Goal: Find specific page/section: Find specific page/section

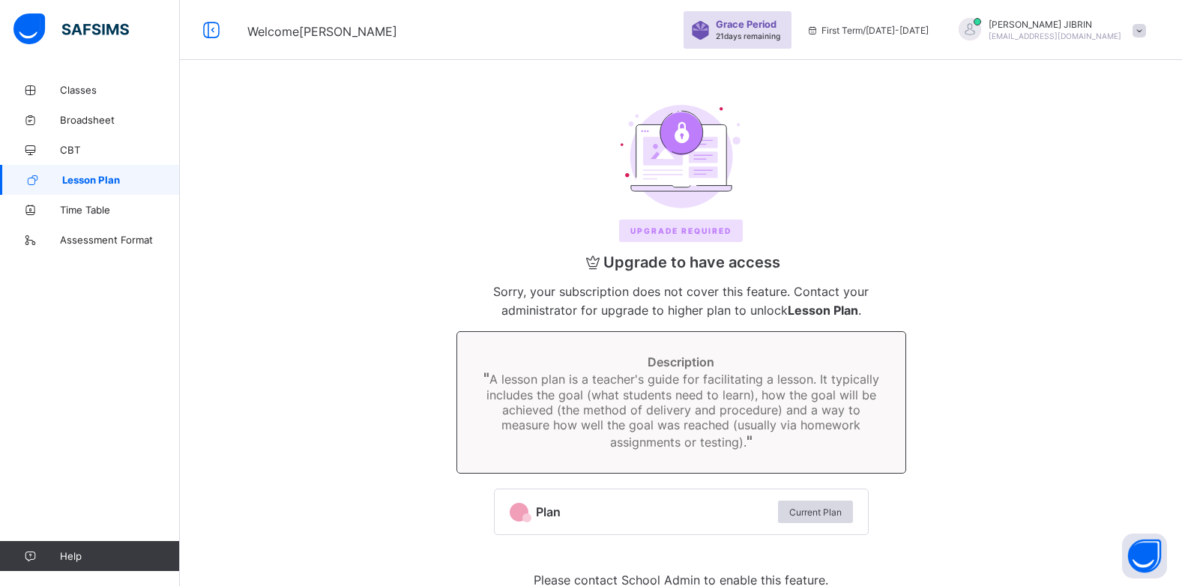
click at [106, 178] on span "Lesson Plan" at bounding box center [121, 180] width 118 height 12
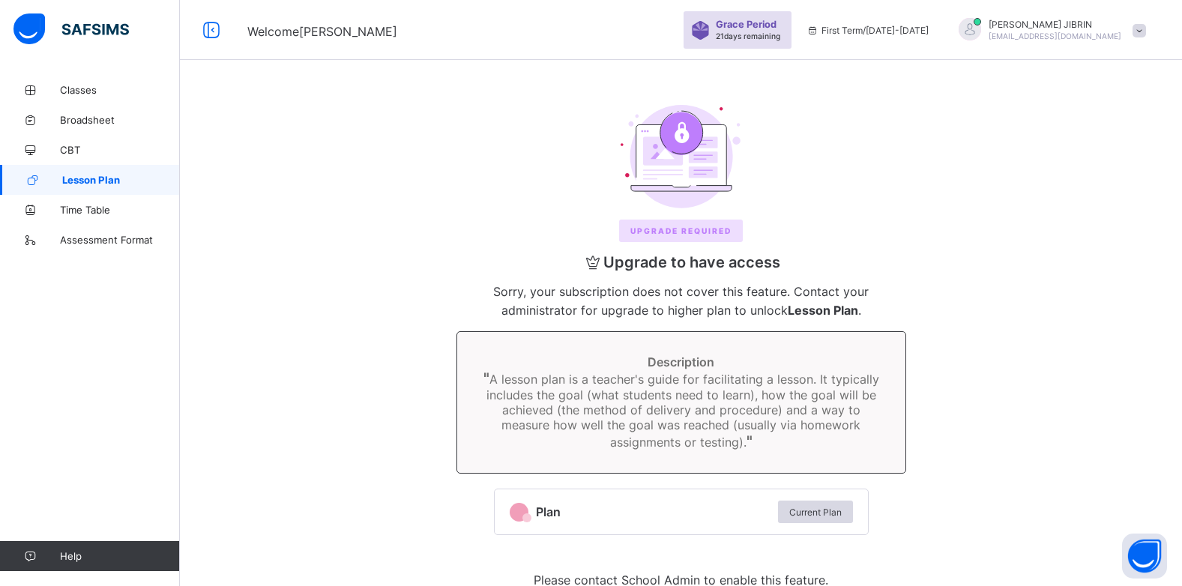
click at [106, 178] on span "Lesson Plan" at bounding box center [121, 180] width 118 height 12
click at [110, 178] on span "Lesson Plan" at bounding box center [121, 180] width 118 height 12
click at [93, 187] on link "Lesson Plan" at bounding box center [90, 180] width 180 height 30
click at [109, 181] on span "Lesson Plan" at bounding box center [121, 180] width 118 height 12
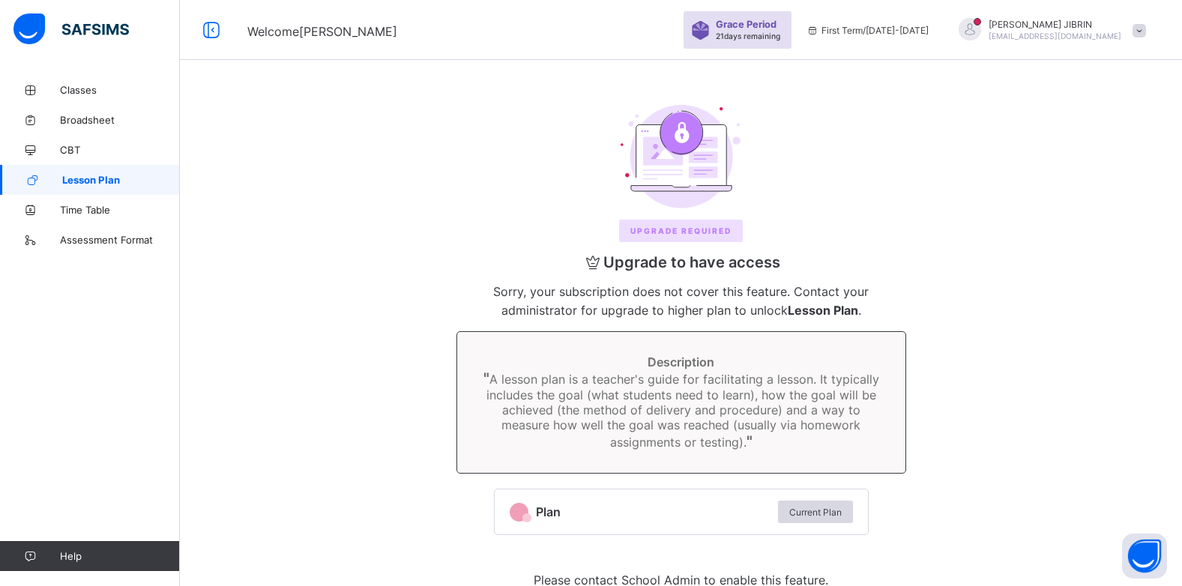
click at [109, 181] on span "Lesson Plan" at bounding box center [121, 180] width 118 height 12
click at [127, 175] on span "Lesson Plan" at bounding box center [121, 180] width 118 height 12
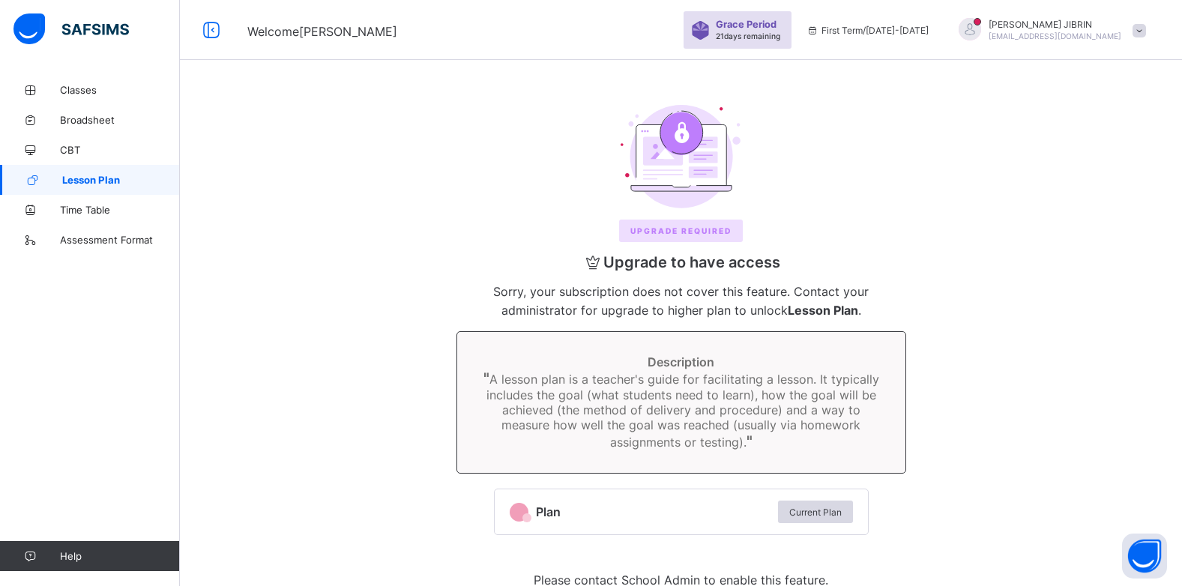
click at [127, 175] on span "Lesson Plan" at bounding box center [121, 180] width 118 height 12
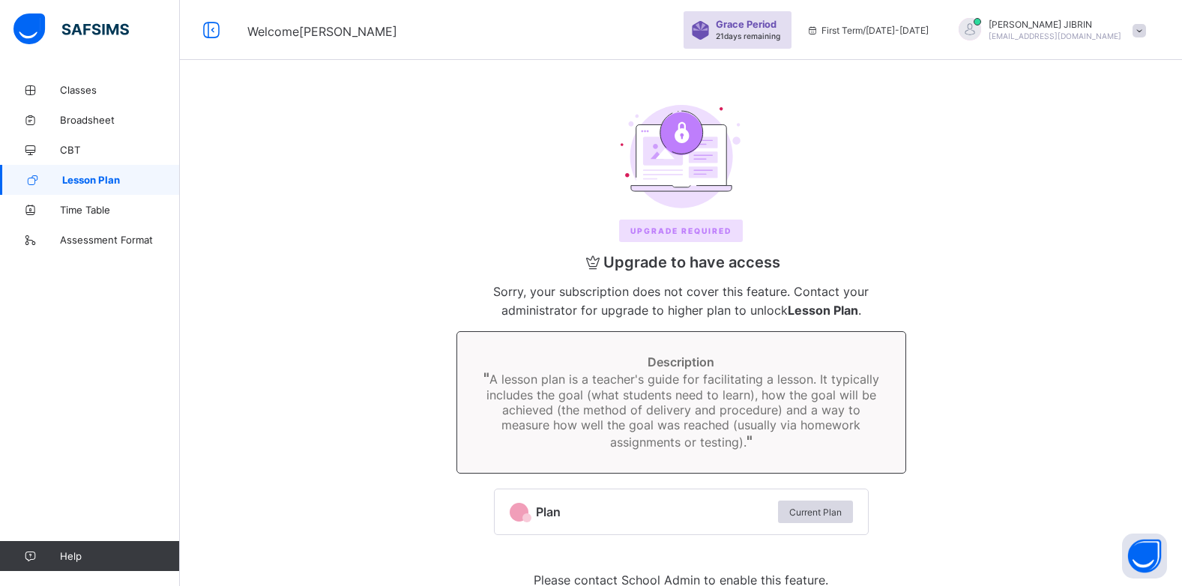
click at [129, 179] on span "Lesson Plan" at bounding box center [121, 180] width 118 height 12
click at [135, 183] on span "Lesson Plan" at bounding box center [121, 180] width 118 height 12
drag, startPoint x: 135, startPoint y: 183, endPoint x: 146, endPoint y: 183, distance: 11.2
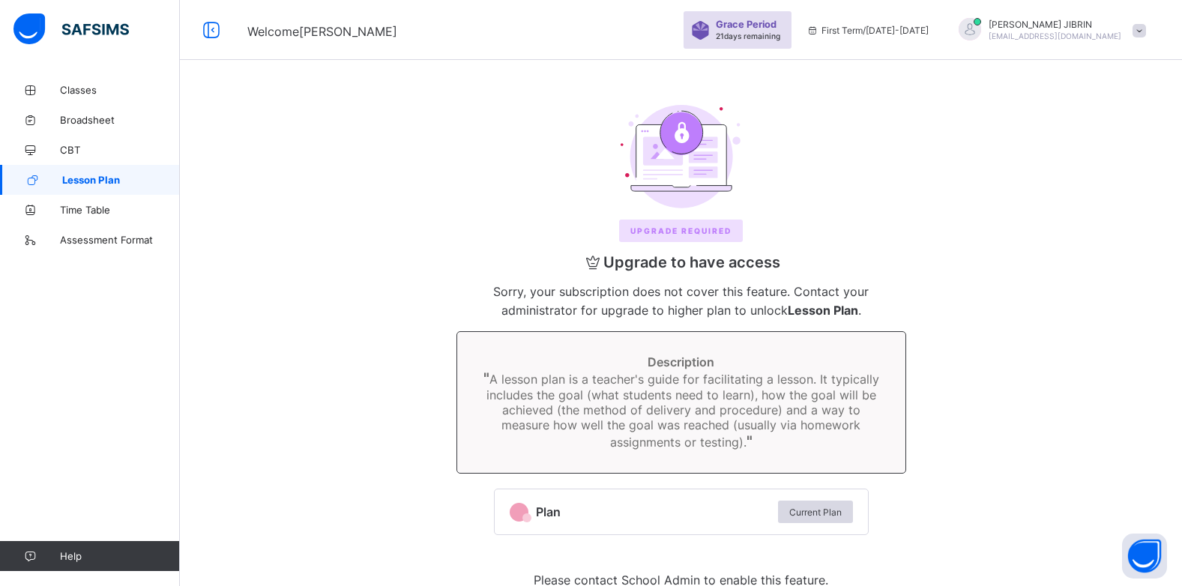
click at [136, 183] on span "Lesson Plan" at bounding box center [121, 180] width 118 height 12
click at [146, 183] on span "Lesson Plan" at bounding box center [121, 180] width 118 height 12
click at [172, 179] on span "Lesson Plan" at bounding box center [121, 180] width 118 height 12
click at [173, 184] on span "Lesson Plan" at bounding box center [121, 180] width 118 height 12
click at [546, 509] on span "Plan" at bounding box center [653, 511] width 235 height 15
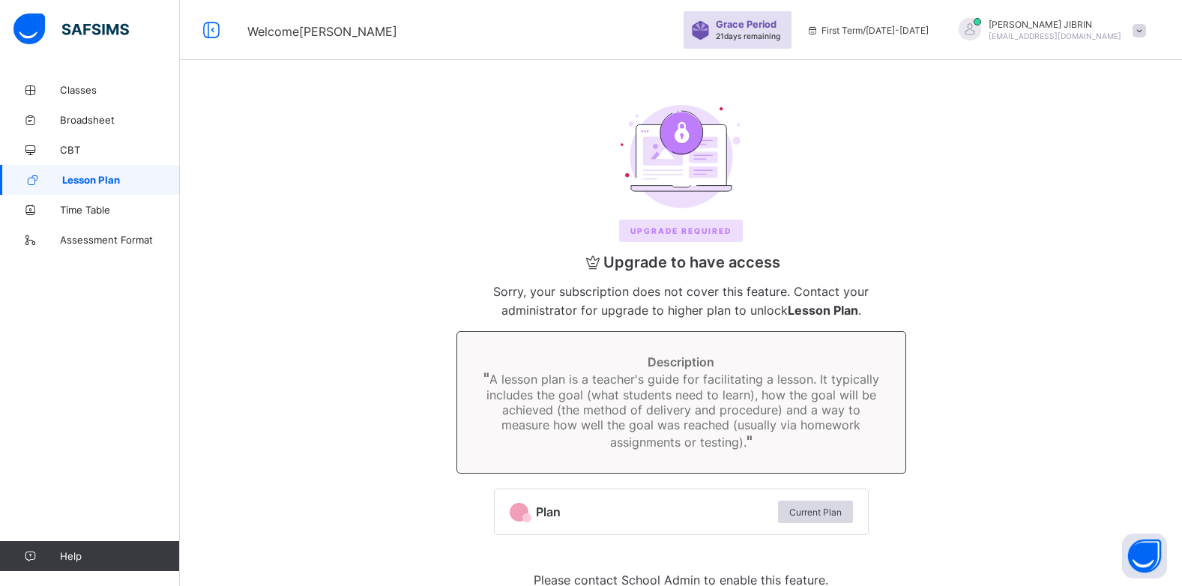
drag, startPoint x: 546, startPoint y: 509, endPoint x: 576, endPoint y: 498, distance: 32.7
click at [576, 498] on div "Plan Current Plan" at bounding box center [681, 511] width 373 height 45
click at [577, 497] on div "Plan Current Plan" at bounding box center [681, 511] width 373 height 45
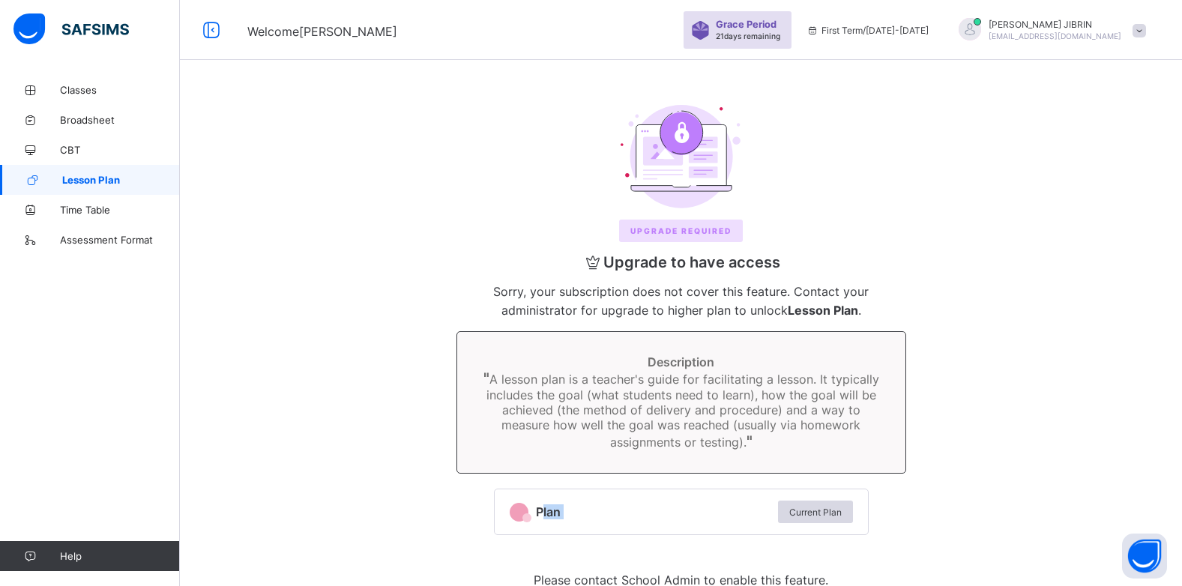
click at [577, 497] on div "Plan Current Plan" at bounding box center [681, 511] width 373 height 45
click at [577, 495] on div "Plan Current Plan" at bounding box center [681, 511] width 373 height 45
click at [588, 507] on div "Upgrade to have access Sorry, your subscription does not cover this feature. Co…" at bounding box center [682, 418] width 450 height 353
click at [979, 402] on div "Upgrade REQUIRED Upgrade to have access Sorry, your subscription does not cover…" at bounding box center [681, 350] width 972 height 520
click at [139, 181] on span "Lesson Plan" at bounding box center [121, 180] width 118 height 12
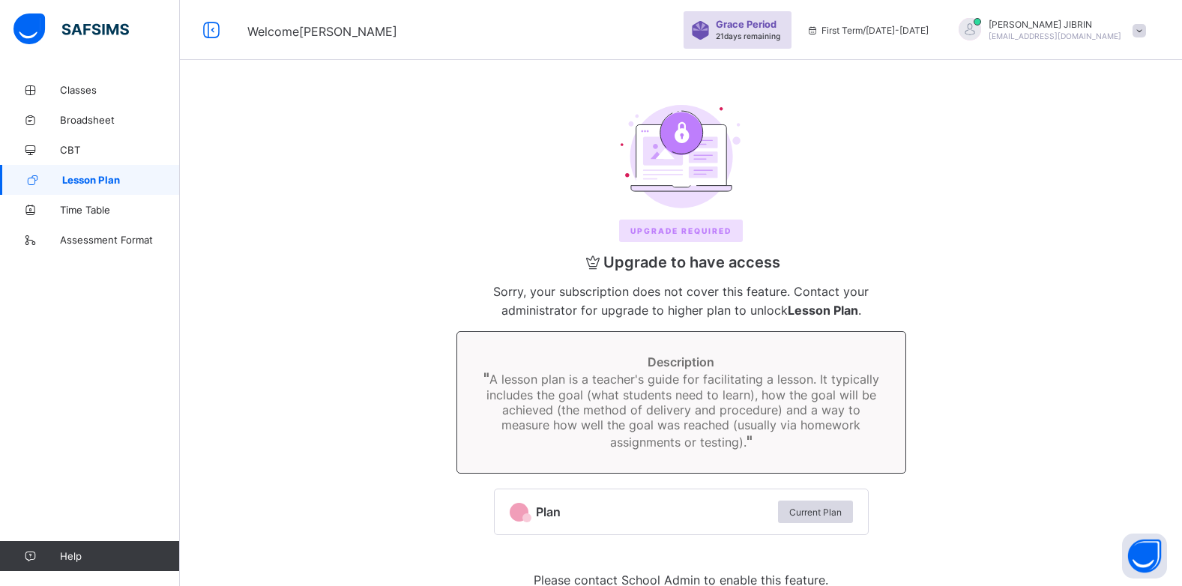
click at [154, 165] on link "Lesson Plan" at bounding box center [90, 180] width 180 height 30
click at [148, 165] on link "Lesson Plan" at bounding box center [90, 180] width 180 height 30
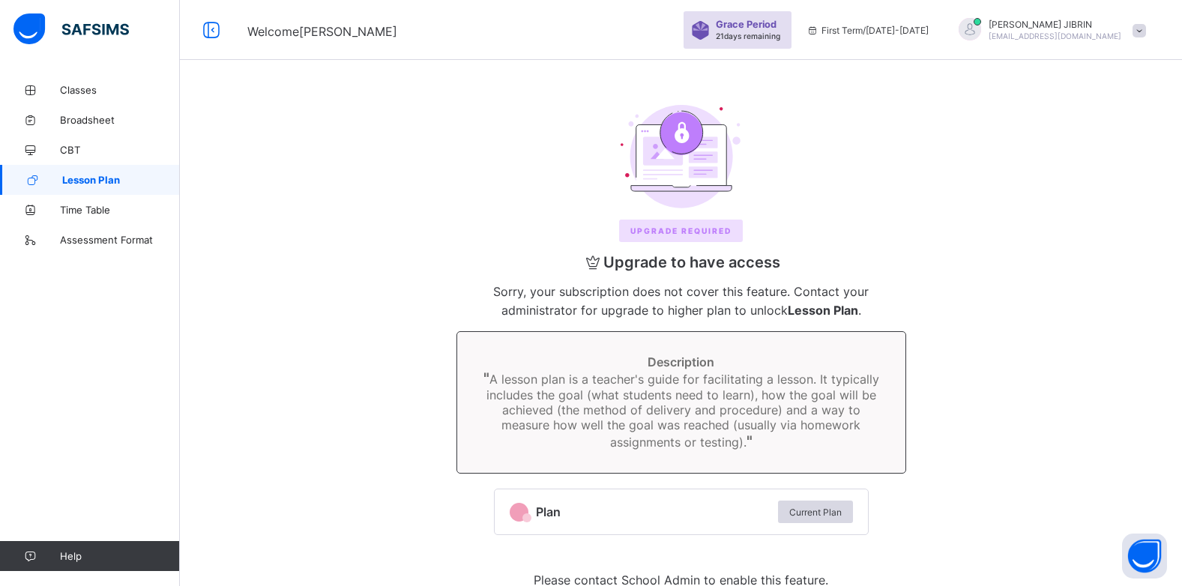
click at [101, 178] on span "Lesson Plan" at bounding box center [121, 180] width 118 height 12
click at [101, 173] on link "Lesson Plan" at bounding box center [90, 180] width 180 height 30
click at [101, 169] on link "Lesson Plan" at bounding box center [90, 180] width 180 height 30
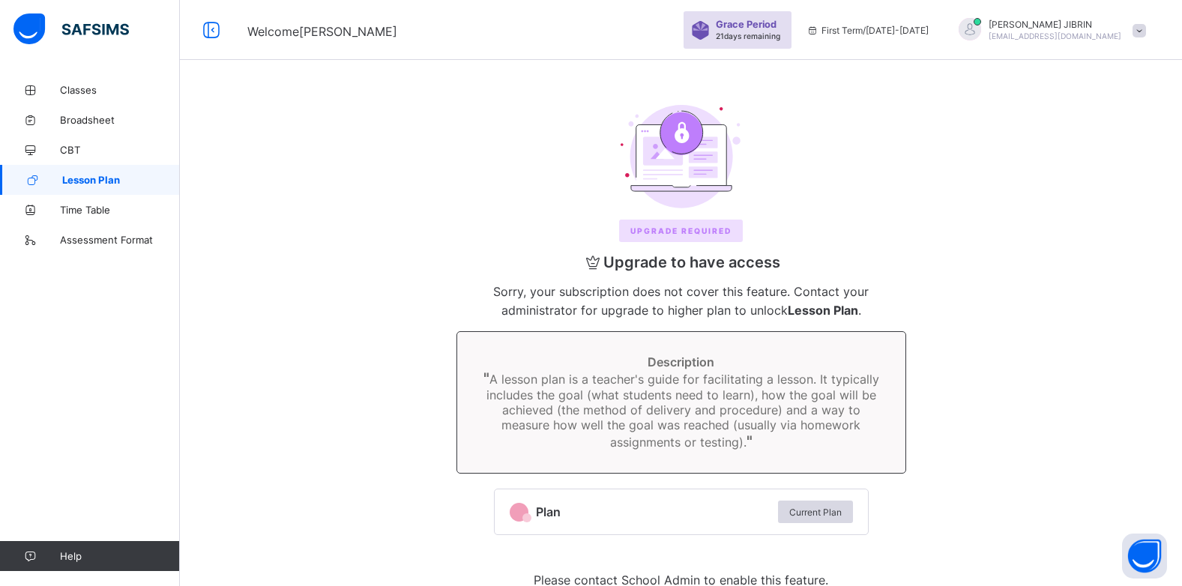
drag, startPoint x: 101, startPoint y: 169, endPoint x: 106, endPoint y: 185, distance: 16.6
click at [106, 185] on link "Lesson Plan" at bounding box center [90, 180] width 180 height 30
click at [109, 183] on span "Lesson Plan" at bounding box center [121, 180] width 118 height 12
click at [112, 181] on span "Lesson Plan" at bounding box center [121, 180] width 118 height 12
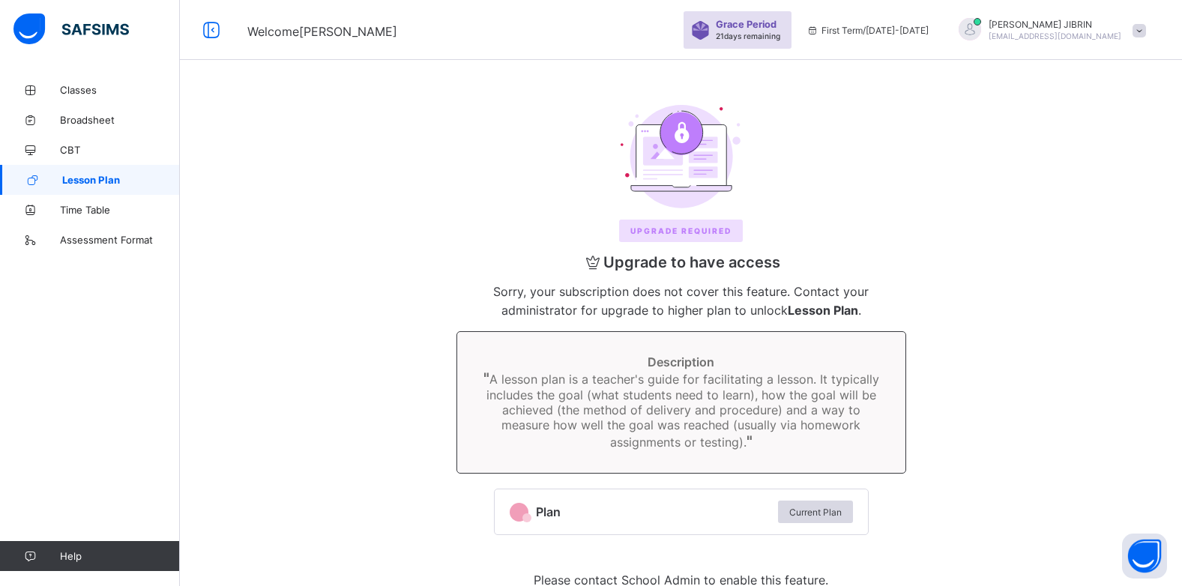
click at [112, 181] on span "Lesson Plan" at bounding box center [121, 180] width 118 height 12
click at [116, 178] on span "Lesson Plan" at bounding box center [121, 180] width 118 height 12
click at [117, 178] on span "Lesson Plan" at bounding box center [121, 180] width 118 height 12
click at [120, 175] on span "Lesson Plan" at bounding box center [121, 180] width 118 height 12
click at [121, 175] on span "Lesson Plan" at bounding box center [121, 180] width 118 height 12
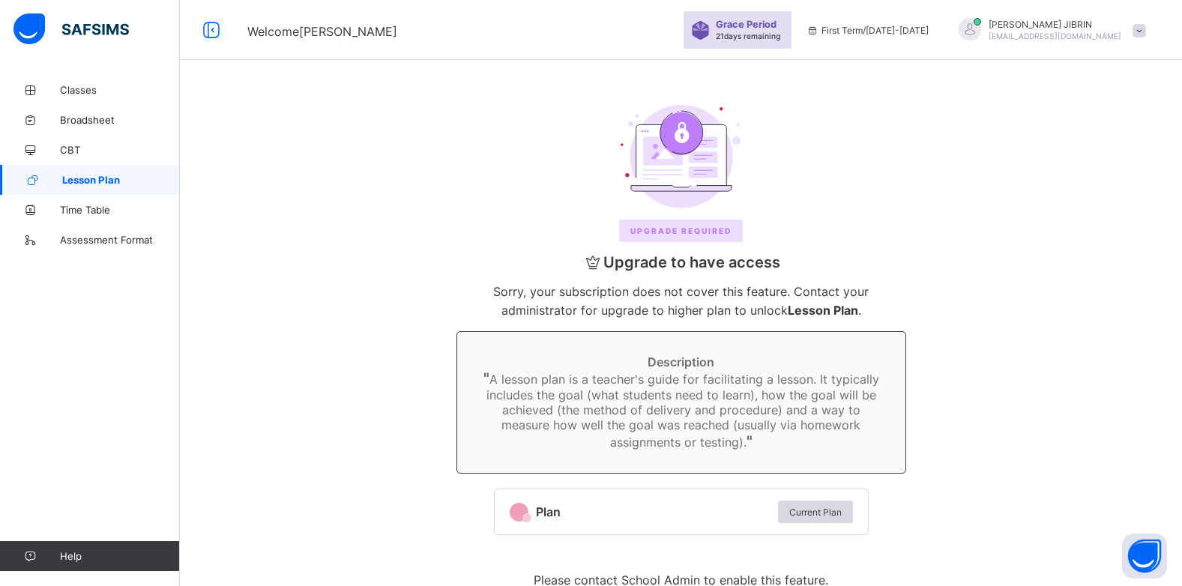
click at [122, 175] on span "Lesson Plan" at bounding box center [121, 180] width 118 height 12
click at [123, 175] on span "Lesson Plan" at bounding box center [121, 180] width 118 height 12
click at [124, 175] on span "Lesson Plan" at bounding box center [121, 180] width 118 height 12
click at [124, 174] on span "Lesson Plan" at bounding box center [121, 180] width 118 height 12
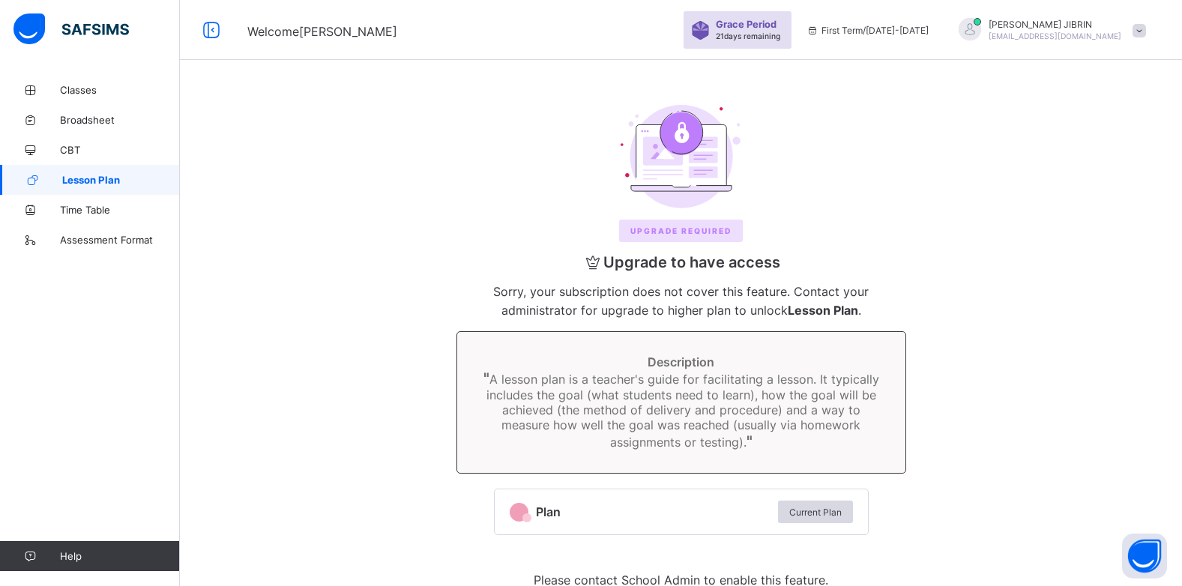
click at [124, 174] on span "Lesson Plan" at bounding box center [121, 180] width 118 height 12
click at [128, 175] on span "Lesson Plan" at bounding box center [121, 180] width 118 height 12
click at [129, 175] on span "Lesson Plan" at bounding box center [121, 180] width 118 height 12
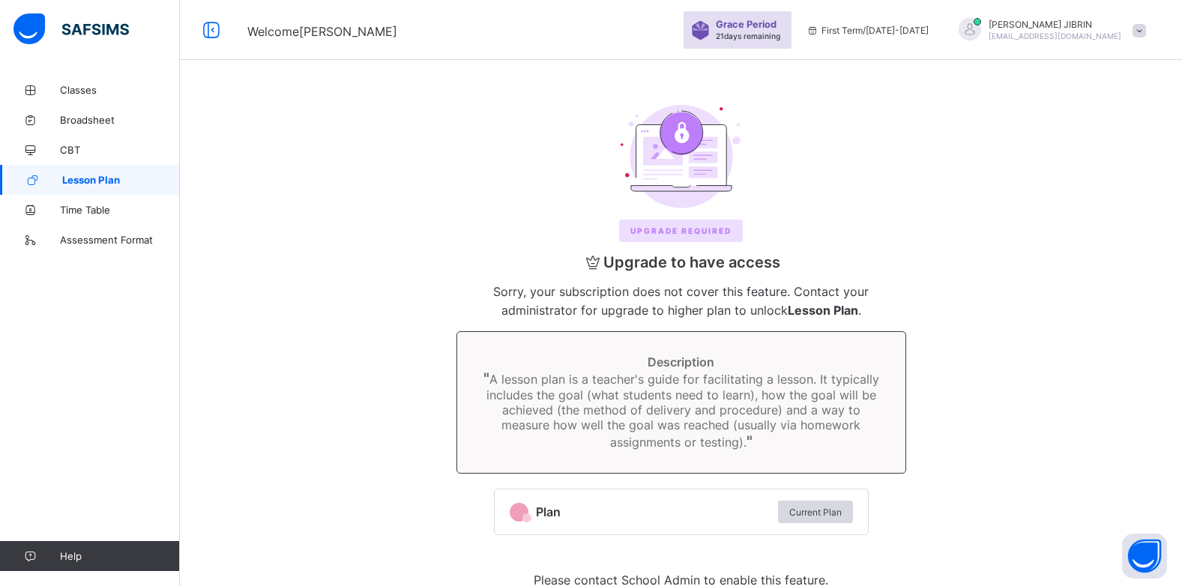
click at [130, 174] on span "Lesson Plan" at bounding box center [121, 180] width 118 height 12
click at [143, 177] on span "Lesson Plan" at bounding box center [121, 180] width 118 height 12
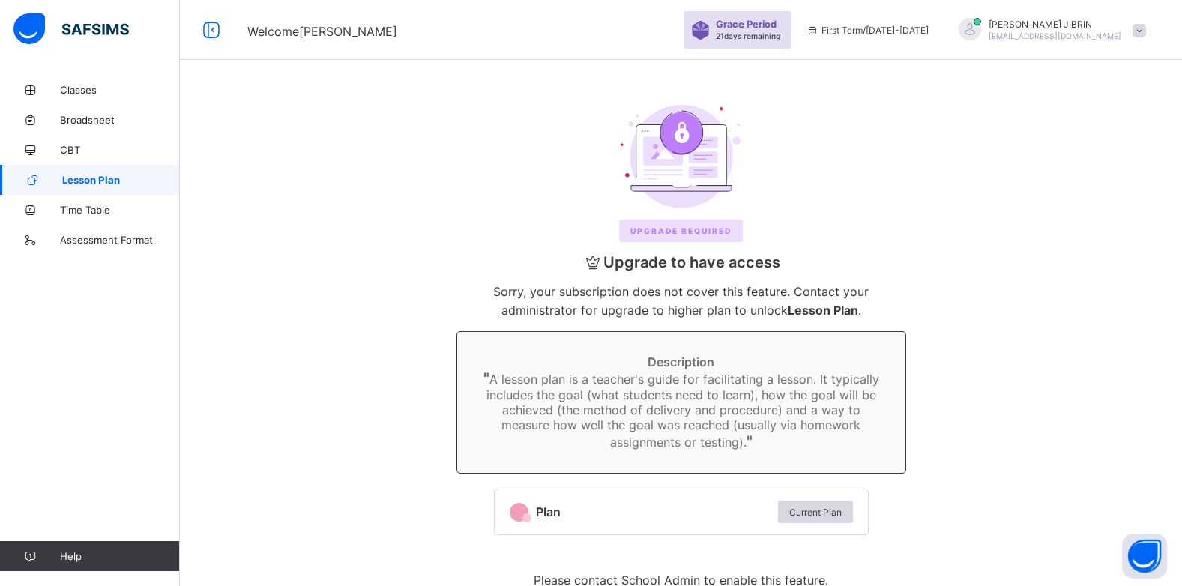
click at [143, 177] on span "Lesson Plan" at bounding box center [121, 180] width 118 height 12
click at [143, 178] on span "Lesson Plan" at bounding box center [121, 180] width 118 height 12
drag, startPoint x: 143, startPoint y: 178, endPoint x: 166, endPoint y: 214, distance: 42.8
click at [151, 184] on span "Lesson Plan" at bounding box center [121, 180] width 118 height 12
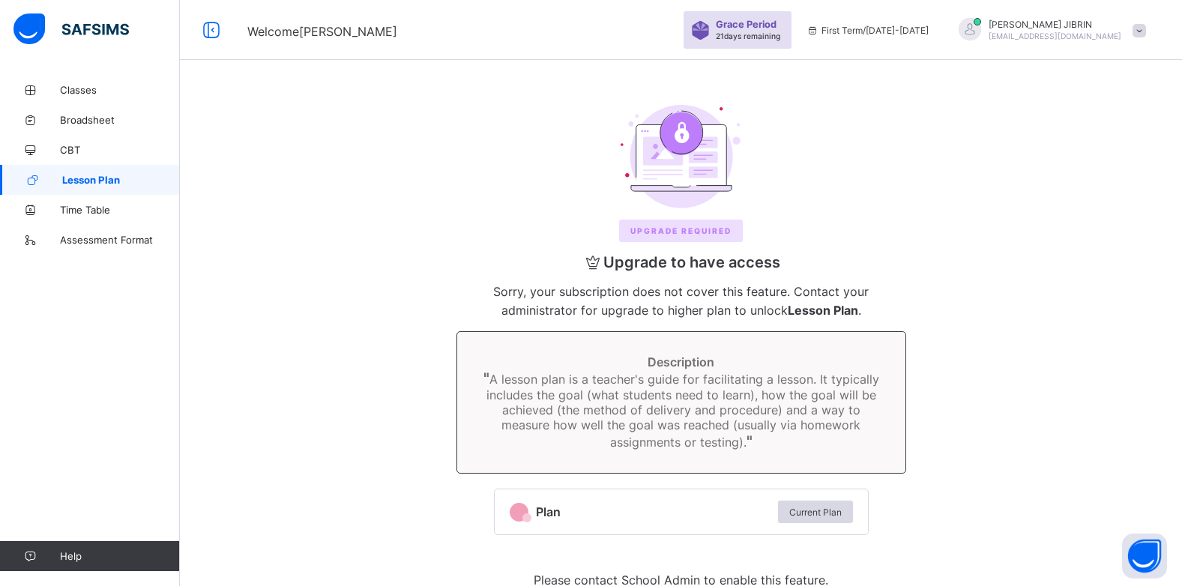
click at [550, 511] on span "Plan" at bounding box center [653, 511] width 235 height 15
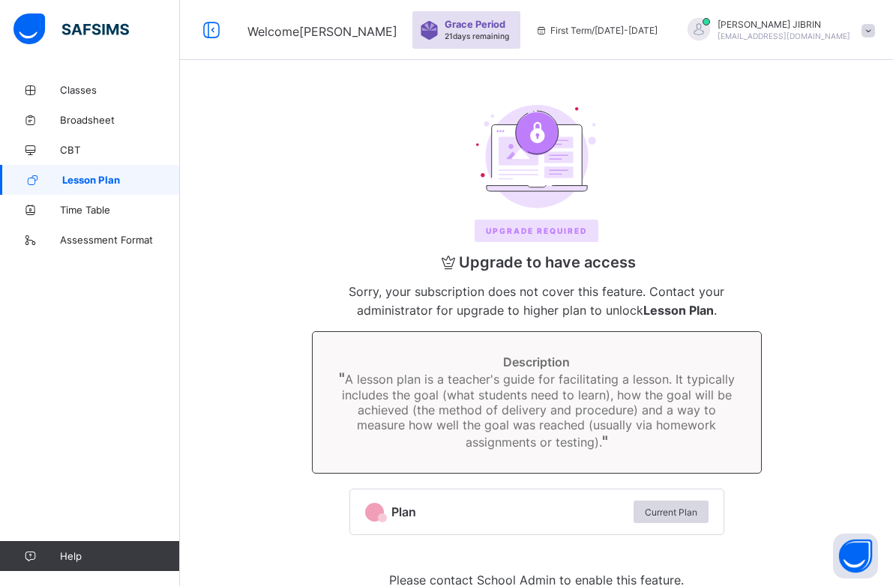
drag, startPoint x: 34, startPoint y: 179, endPoint x: 32, endPoint y: 172, distance: 7.6
click at [34, 177] on icon at bounding box center [32, 180] width 60 height 11
click at [32, 172] on link "Lesson Plan" at bounding box center [90, 180] width 180 height 30
click at [30, 172] on link "Lesson Plan" at bounding box center [90, 180] width 180 height 30
click at [28, 172] on link "Lesson Plan" at bounding box center [90, 180] width 180 height 30
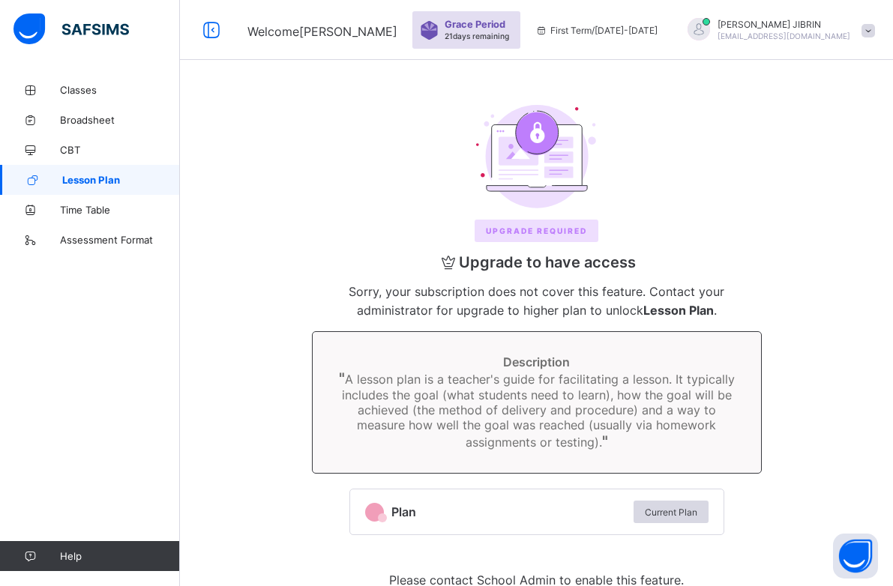
click at [101, 181] on span "Lesson Plan" at bounding box center [121, 180] width 118 height 12
drag, startPoint x: 593, startPoint y: 265, endPoint x: 578, endPoint y: 247, distance: 24.0
click at [592, 263] on span "Upgrade to have access" at bounding box center [537, 262] width 450 height 18
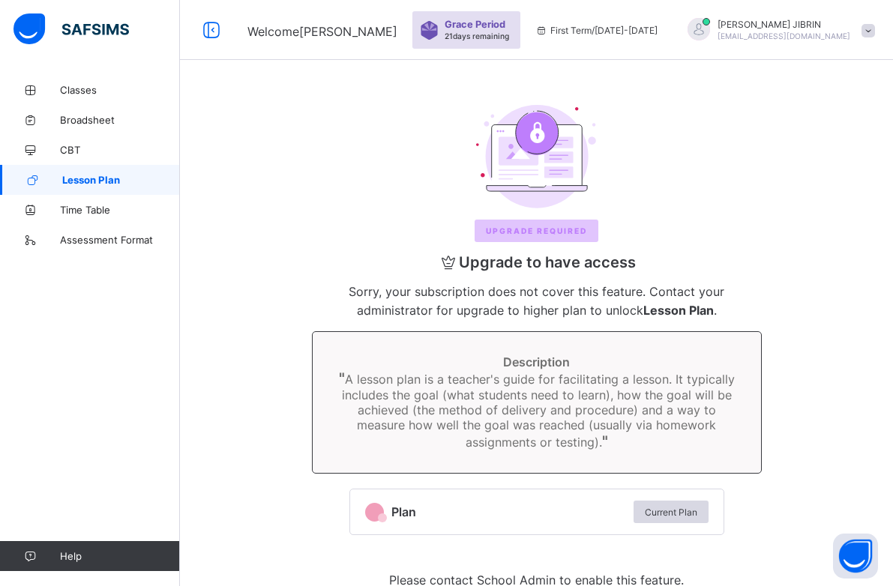
click at [561, 225] on div "Upgrade REQUIRED" at bounding box center [537, 231] width 124 height 22
click at [554, 103] on div "Upgrade REQUIRED Upgrade to have access Sorry, your subscription does not cover…" at bounding box center [536, 350] width 683 height 520
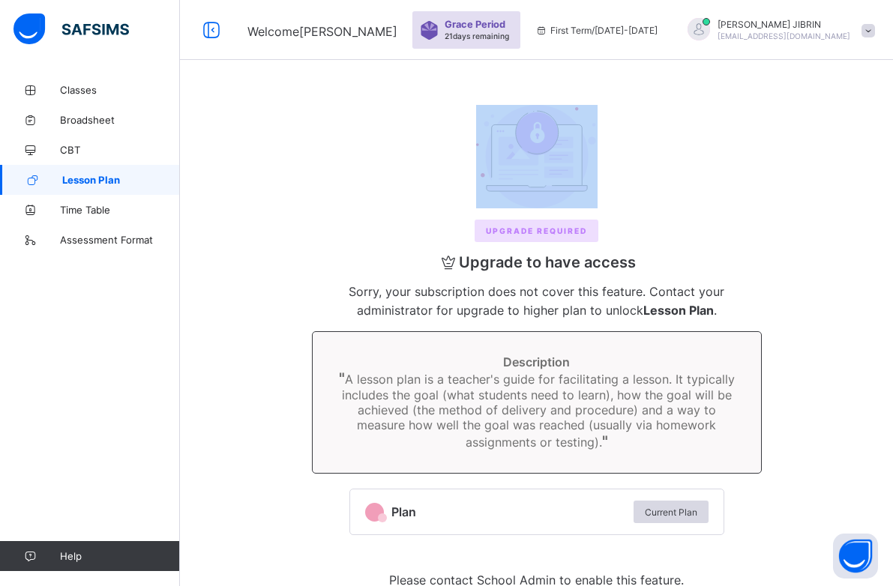
click at [554, 103] on div "Upgrade REQUIRED Upgrade to have access Sorry, your subscription does not cover…" at bounding box center [536, 350] width 683 height 520
